Goal: Information Seeking & Learning: Learn about a topic

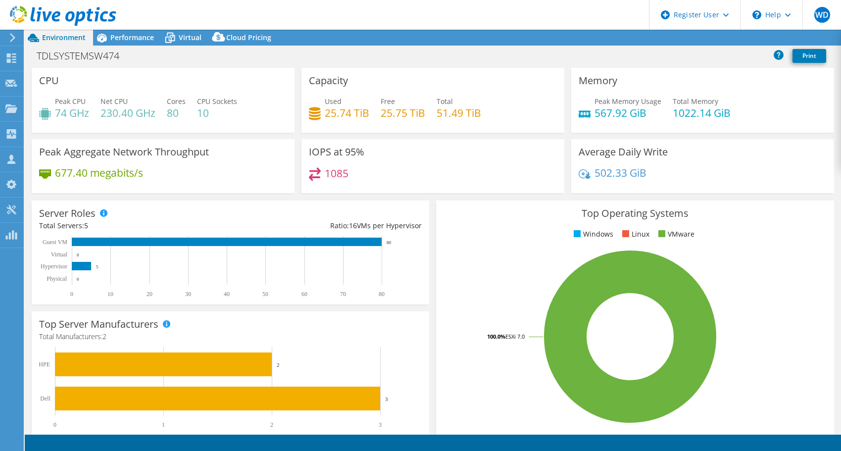
select select "EULondon"
select select "USD"
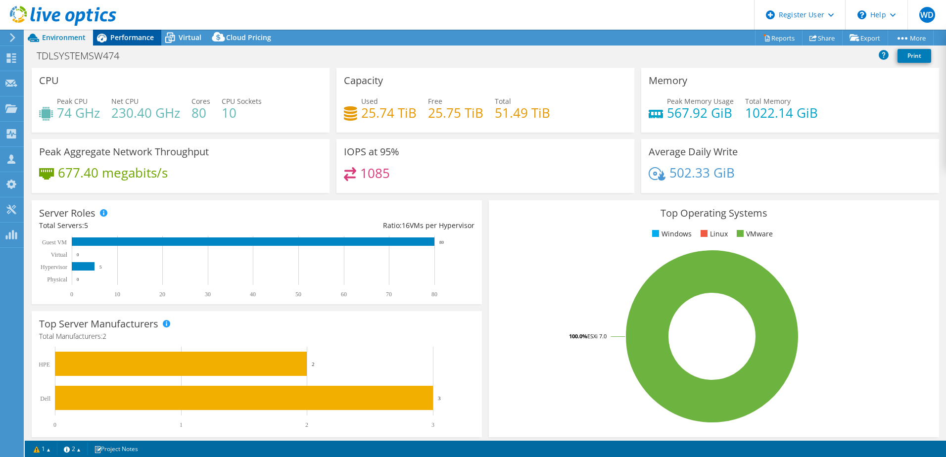
click at [139, 39] on span "Performance" at bounding box center [132, 37] width 44 height 9
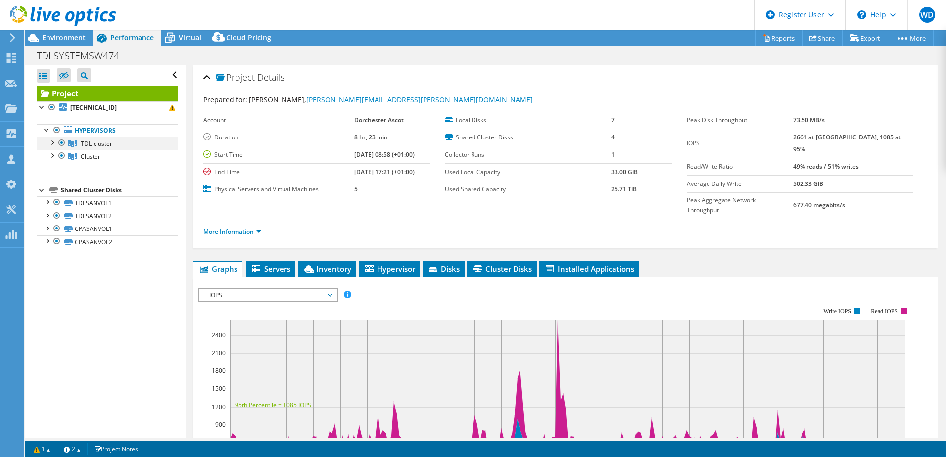
click at [51, 142] on div at bounding box center [52, 142] width 10 height 10
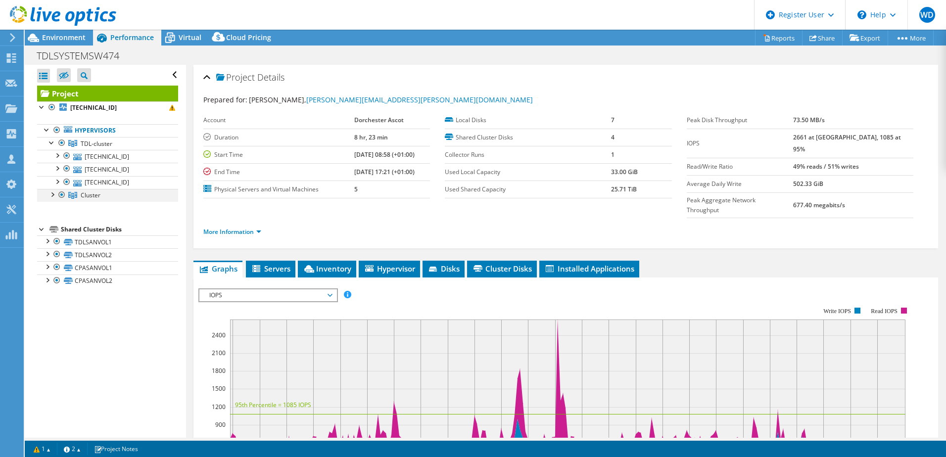
click at [53, 193] on div at bounding box center [52, 194] width 10 height 10
click at [36, 252] on div "Open All Close All Hide Excluded Nodes Project Tree Filter" at bounding box center [105, 251] width 161 height 373
click at [41, 255] on div at bounding box center [42, 254] width 10 height 10
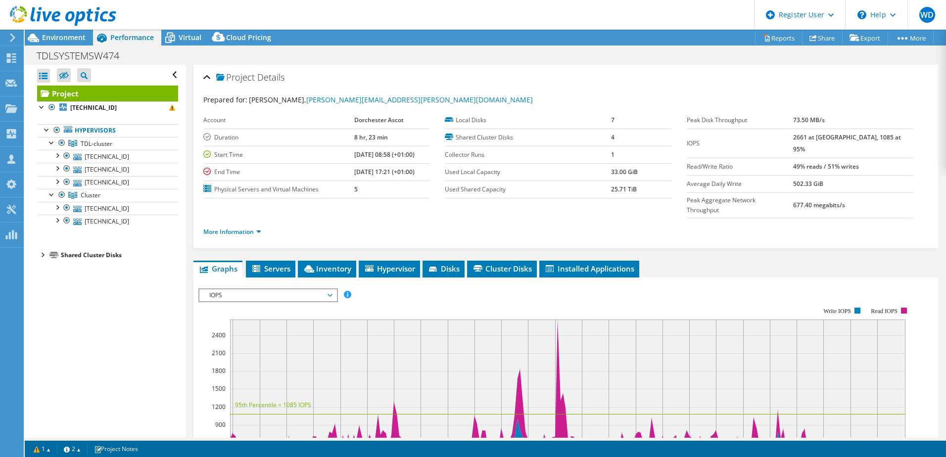
click at [41, 255] on div at bounding box center [42, 254] width 10 height 10
click at [183, 40] on span "Virtual" at bounding box center [190, 37] width 23 height 9
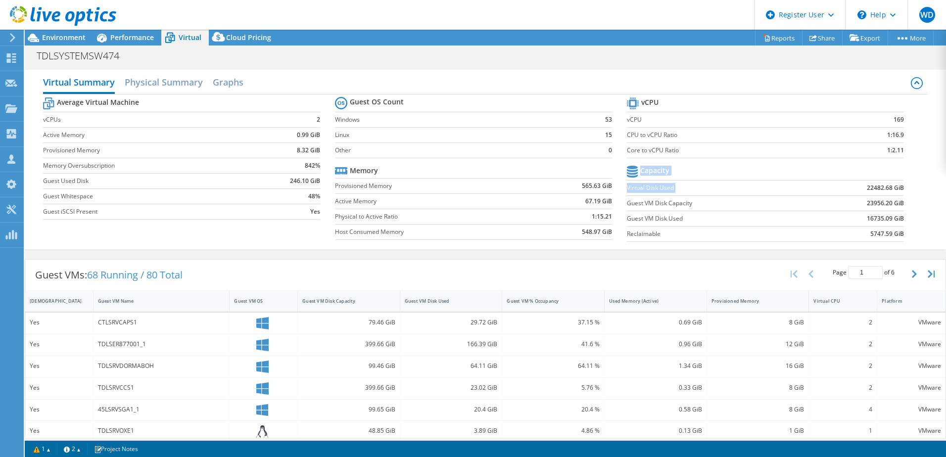
drag, startPoint x: 859, startPoint y: 185, endPoint x: 900, endPoint y: 200, distance: 43.7
click at [840, 200] on section "vCPU vCPU 169 CPU to vCPU Ratio 1:16.9 Core to vCPU Ratio 1:2.11 Capacity Virtu…" at bounding box center [773, 171] width 292 height 152
drag, startPoint x: 900, startPoint y: 200, endPoint x: 868, endPoint y: 210, distance: 33.7
click at [840, 210] on td "23956.20 GiB" at bounding box center [856, 203] width 96 height 15
click at [183, 79] on h2 "Physical Summary" at bounding box center [164, 83] width 78 height 22
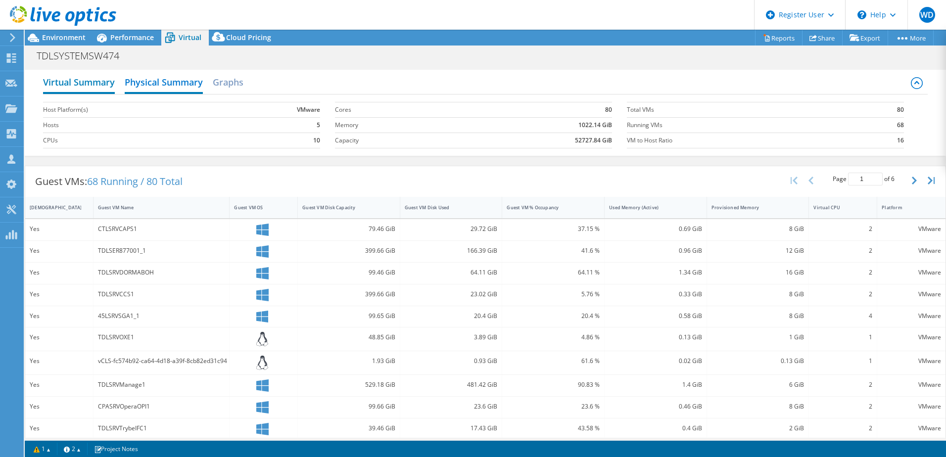
click at [82, 83] on h2 "Virtual Summary" at bounding box center [79, 83] width 72 height 22
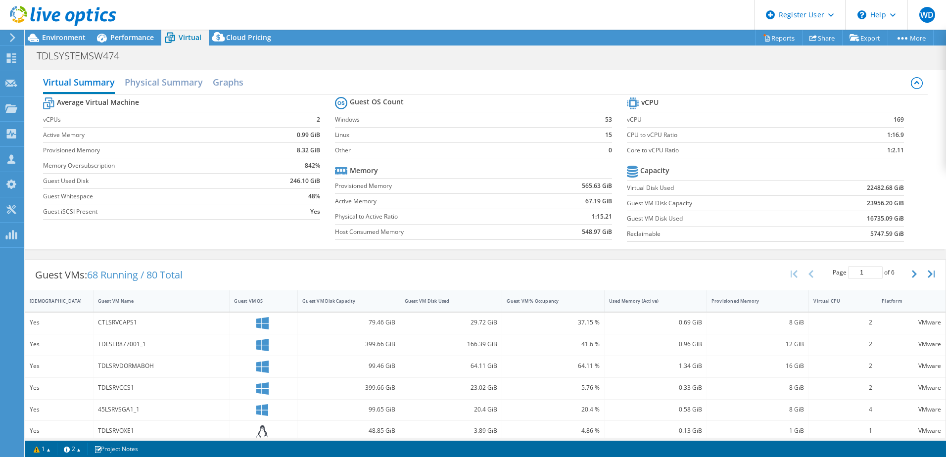
scroll to position [115, 0]
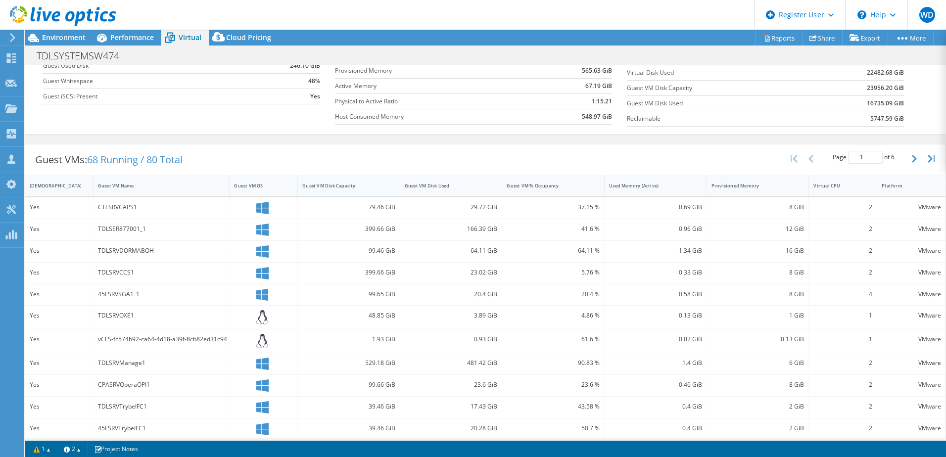
click at [356, 186] on div "Guest VM Disk Capacity" at bounding box center [342, 186] width 81 height 6
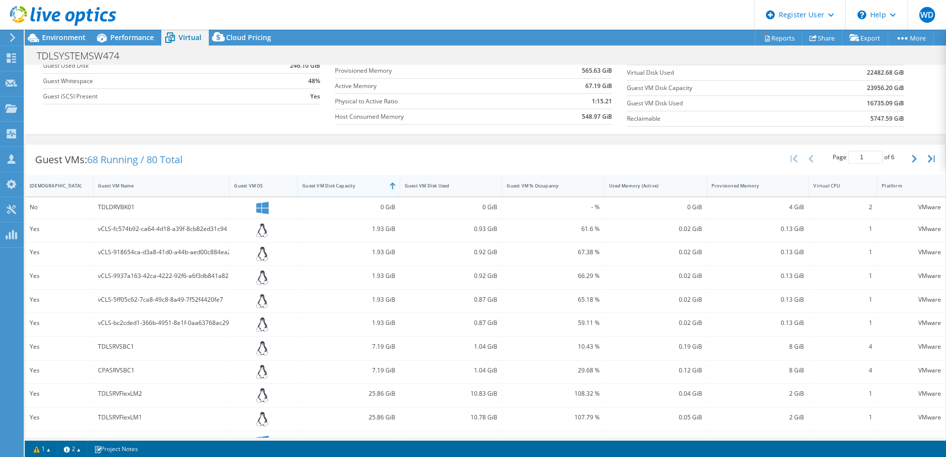
click at [356, 186] on div "Guest VM Disk Capacity" at bounding box center [342, 186] width 81 height 6
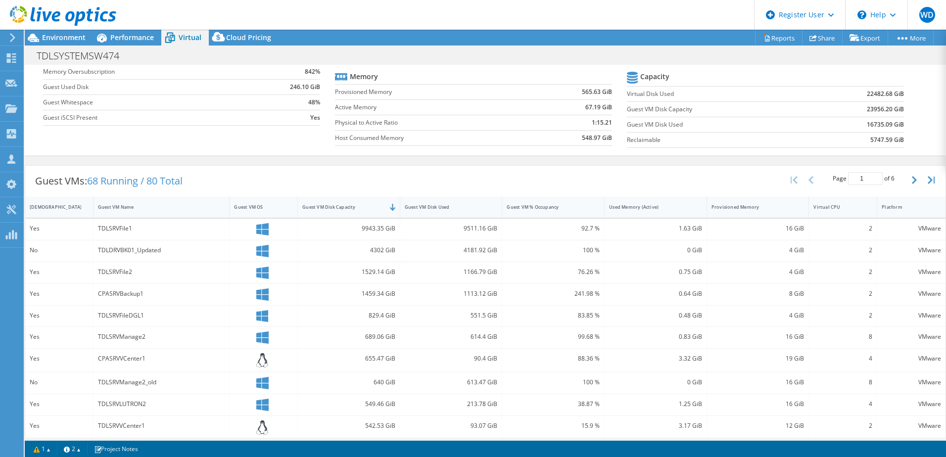
scroll to position [209, 0]
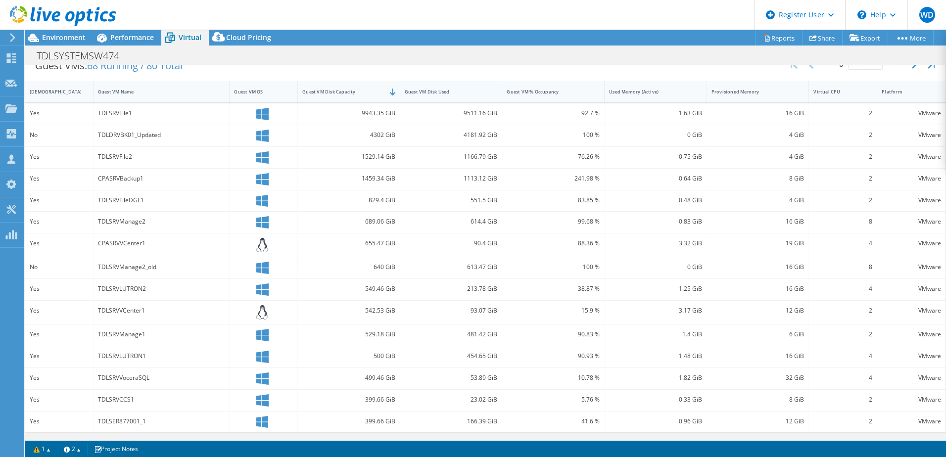
click at [464, 92] on div "Guest VM Disk Used" at bounding box center [445, 92] width 81 height 6
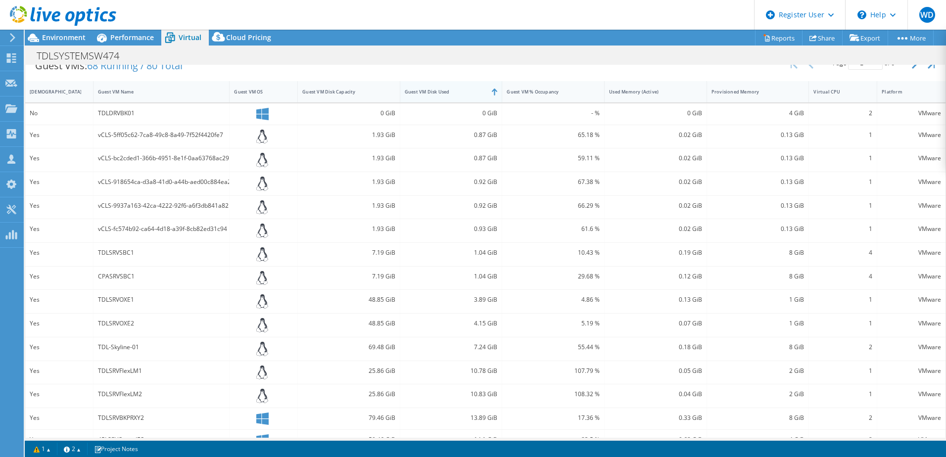
click at [464, 92] on div "Guest VM Disk Used" at bounding box center [445, 92] width 81 height 6
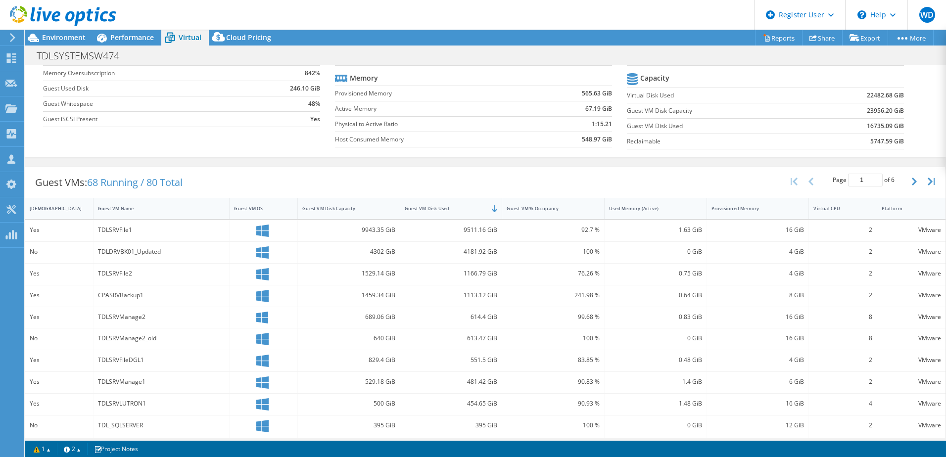
scroll to position [0, 0]
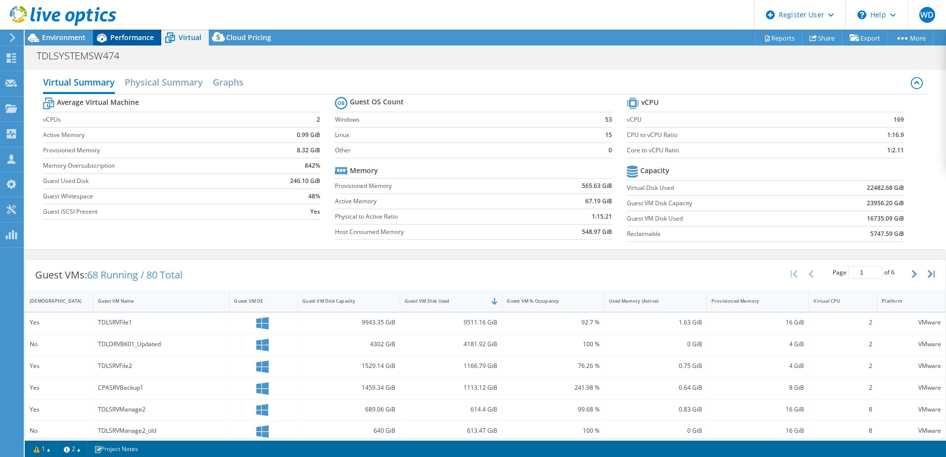
click at [140, 37] on span "Performance" at bounding box center [132, 37] width 44 height 9
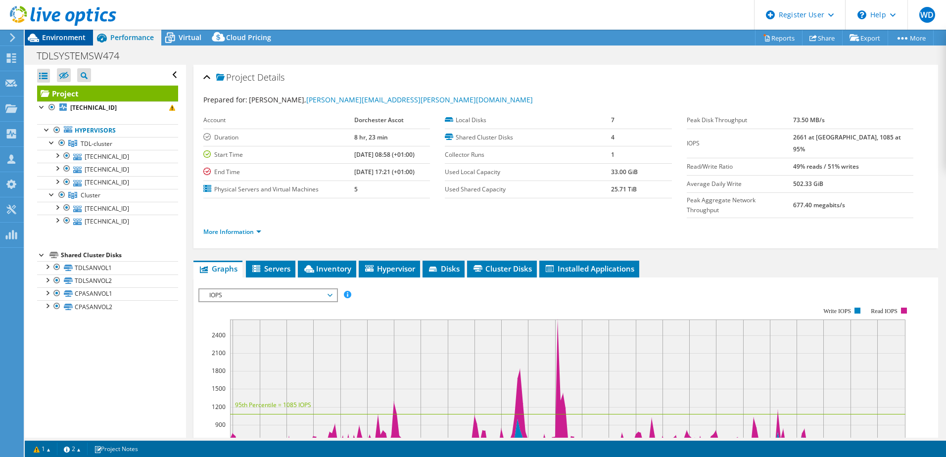
click at [68, 39] on span "Environment" at bounding box center [64, 37] width 44 height 9
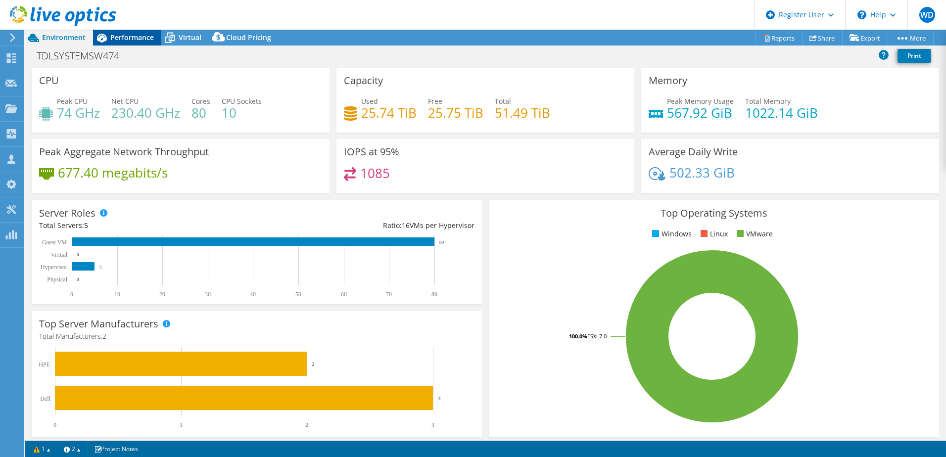
click at [132, 38] on span "Performance" at bounding box center [132, 37] width 44 height 9
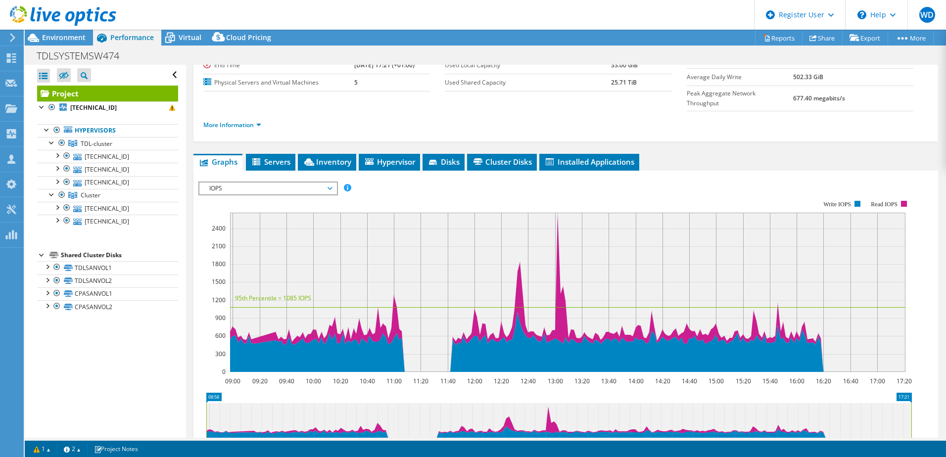
scroll to position [115, 0]
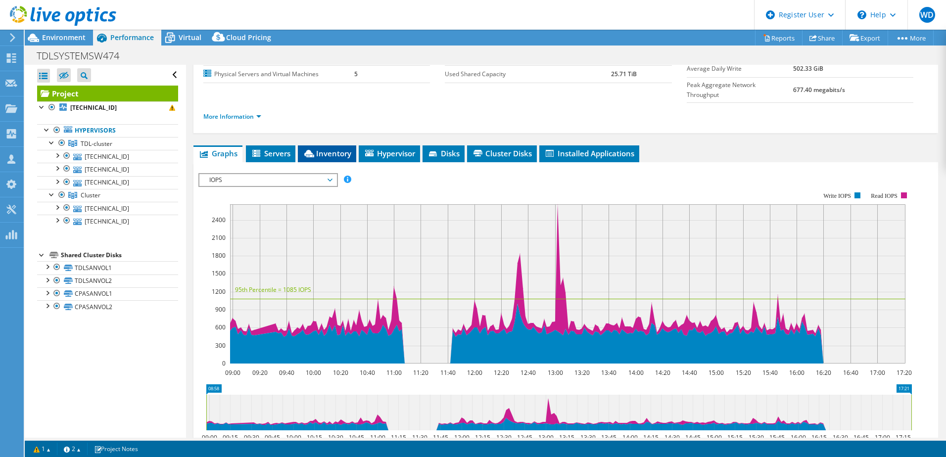
click at [330, 148] on span "Inventory" at bounding box center [327, 153] width 49 height 10
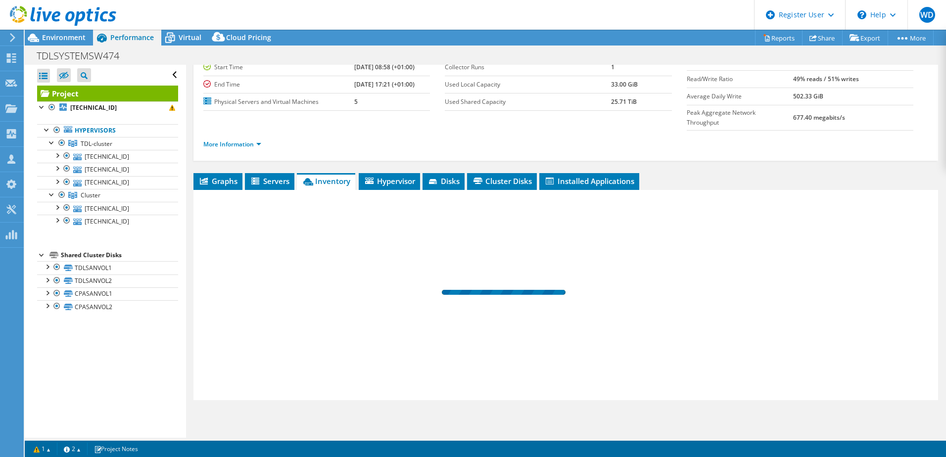
scroll to position [68, 0]
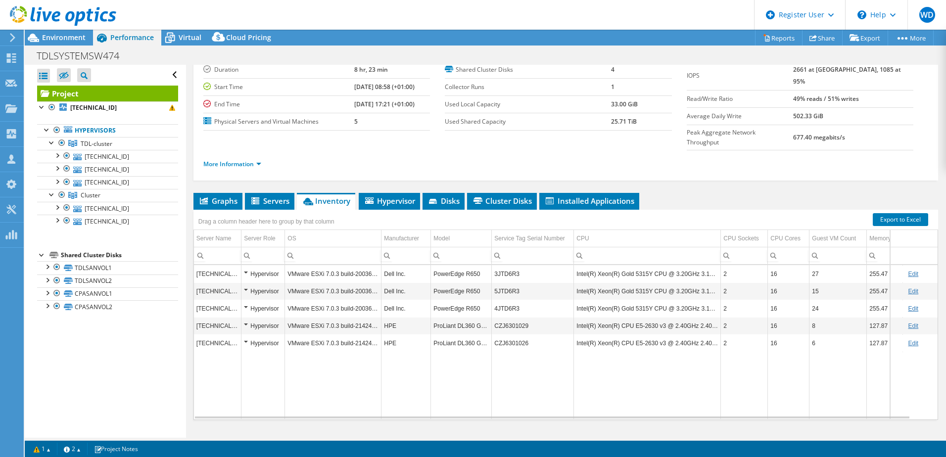
click at [518, 265] on td "3JTD6R3" at bounding box center [533, 273] width 82 height 17
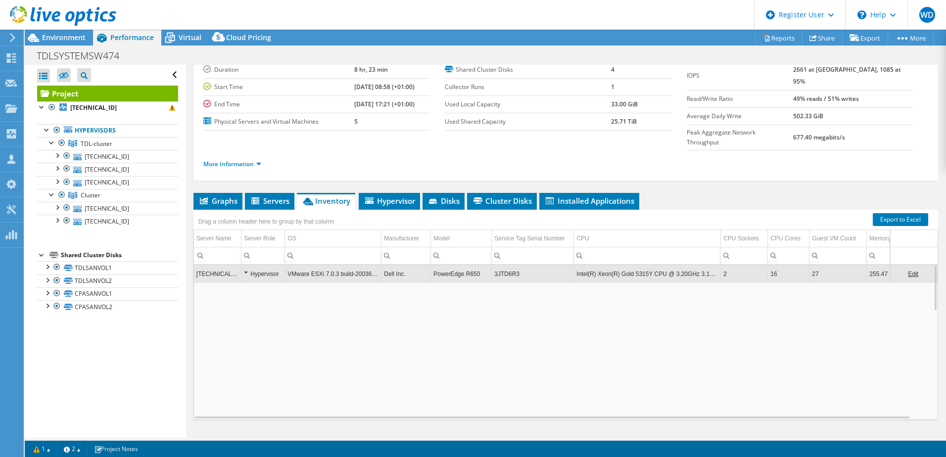
click at [518, 265] on td "3JTD6R3" at bounding box center [533, 273] width 82 height 17
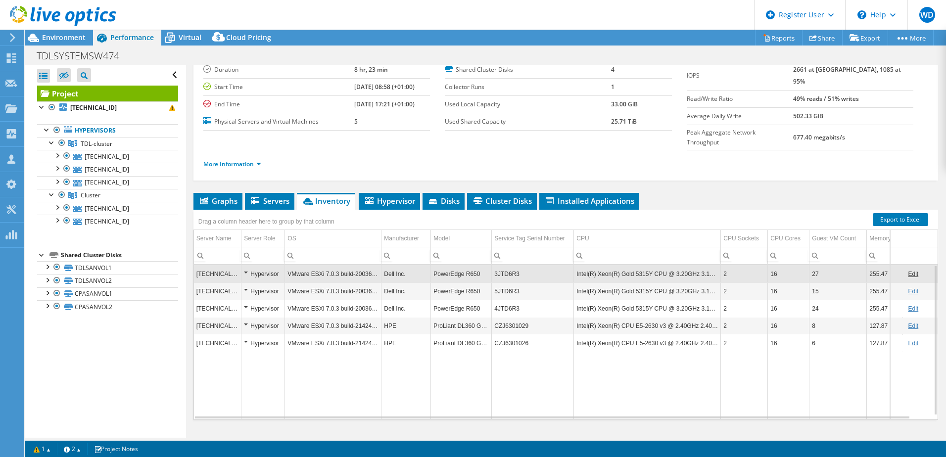
scroll to position [0, 0]
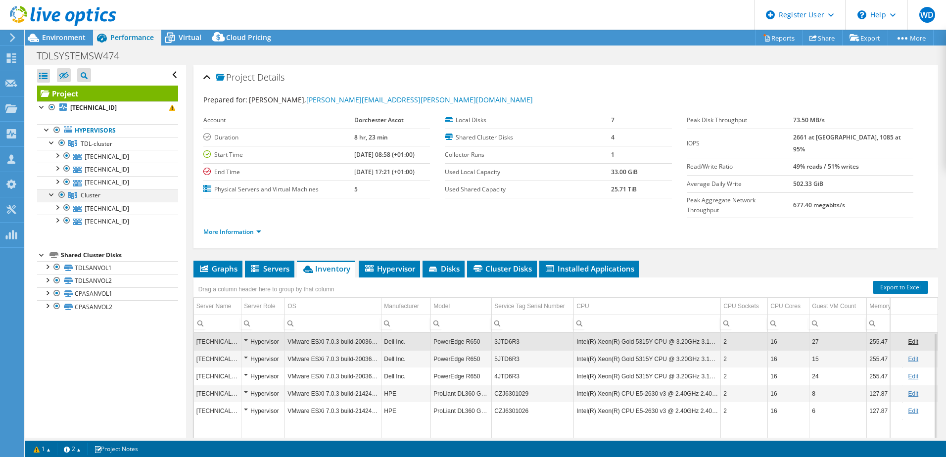
click at [62, 195] on div at bounding box center [62, 195] width 10 height 12
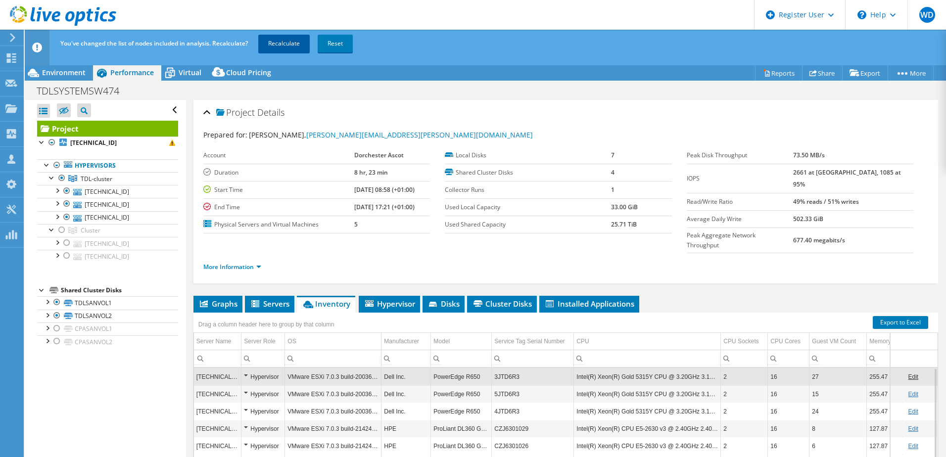
click at [280, 40] on link "Recalculate" at bounding box center [283, 44] width 51 height 18
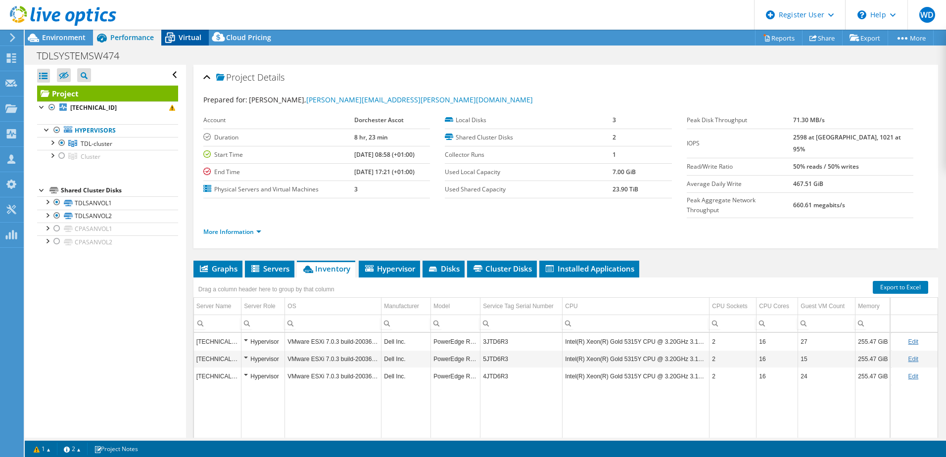
click at [188, 34] on span "Virtual" at bounding box center [190, 37] width 23 height 9
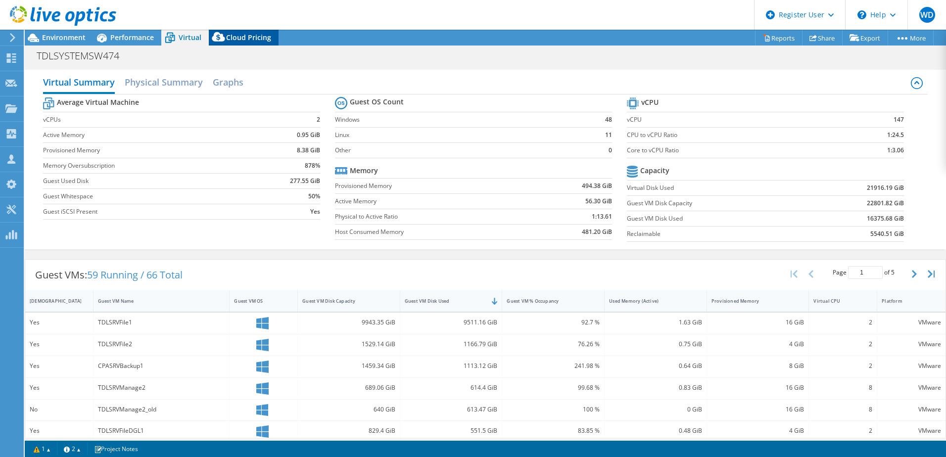
click at [258, 35] on span "Cloud Pricing" at bounding box center [248, 37] width 45 height 9
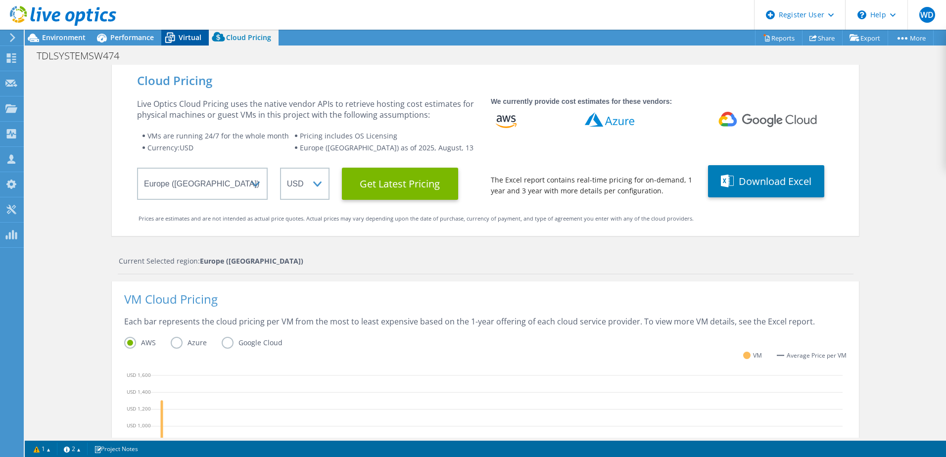
click at [182, 37] on span "Virtual" at bounding box center [190, 37] width 23 height 9
